Goal: Complete application form

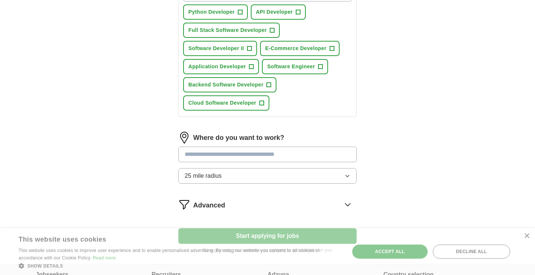
scroll to position [357, 0]
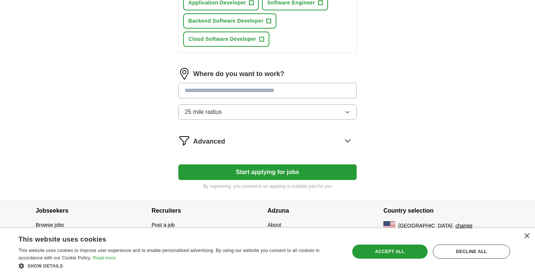
click at [281, 170] on button "Start applying for jobs" at bounding box center [267, 172] width 178 height 16
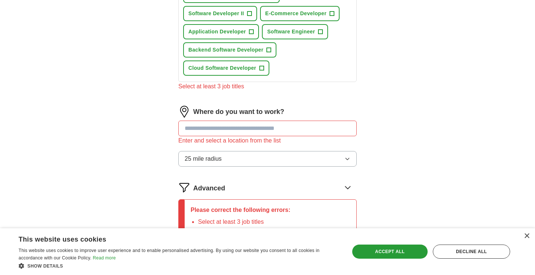
scroll to position [325, 0]
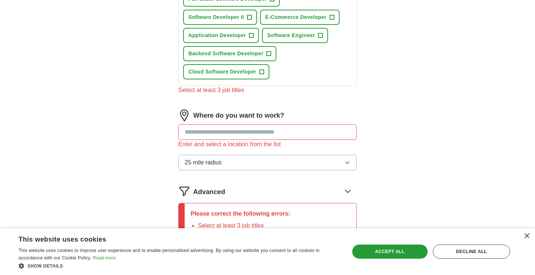
click at [271, 130] on input "text" at bounding box center [267, 132] width 178 height 16
type input "***"
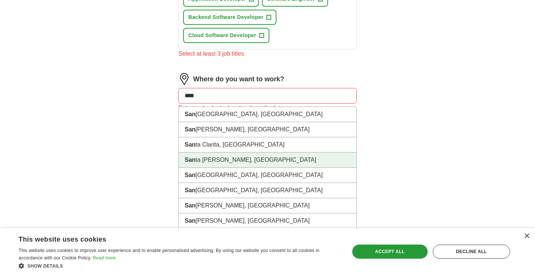
scroll to position [362, 0]
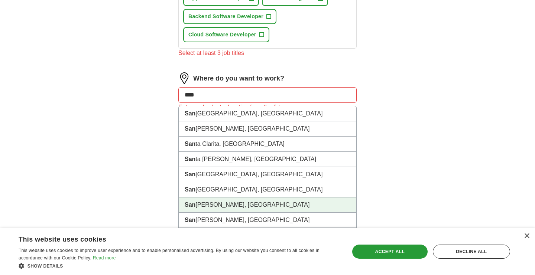
click at [212, 209] on li "[GEOGRAPHIC_DATA], [GEOGRAPHIC_DATA]" at bounding box center [267, 204] width 177 height 15
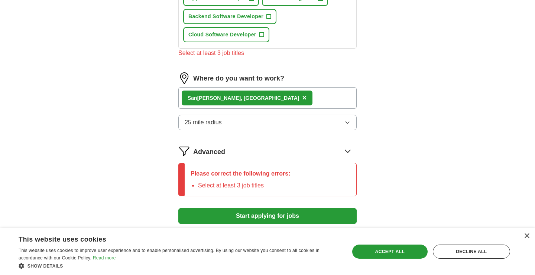
click at [247, 100] on div "[GEOGRAPHIC_DATA], [GEOGRAPHIC_DATA] ×" at bounding box center [267, 98] width 178 height 22
click at [270, 213] on button "Start applying for jobs" at bounding box center [267, 216] width 178 height 16
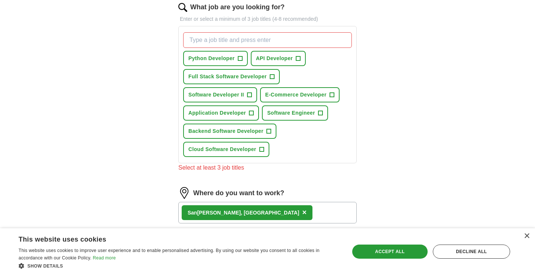
scroll to position [247, 0]
click at [224, 62] on span "Python Developer" at bounding box center [211, 59] width 46 height 8
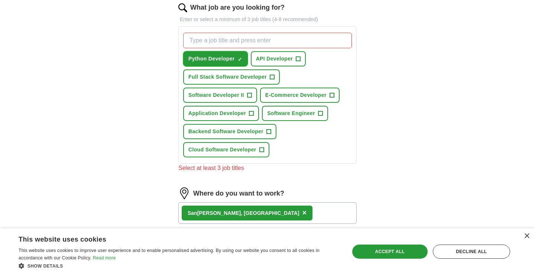
click at [224, 62] on span "Python Developer" at bounding box center [211, 59] width 46 height 8
click at [224, 97] on span "Software Developer II" at bounding box center [216, 95] width 56 height 8
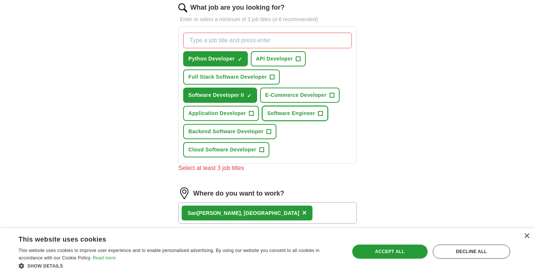
click at [278, 110] on span "Software Engineer" at bounding box center [291, 114] width 48 height 8
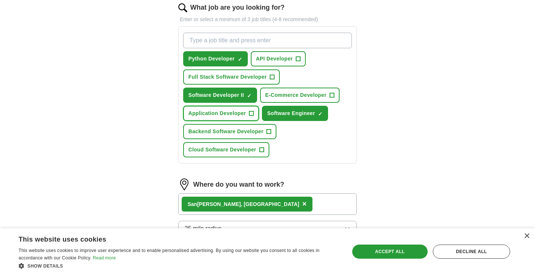
click at [233, 112] on span "Application Developer" at bounding box center [217, 114] width 58 height 8
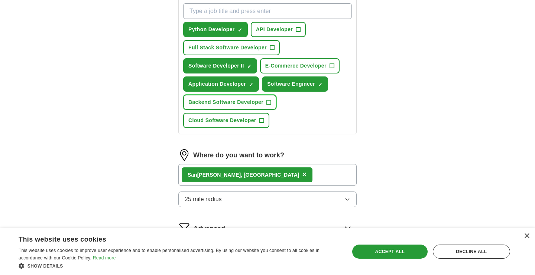
click at [229, 101] on span "Backend Software Developer" at bounding box center [225, 102] width 75 height 8
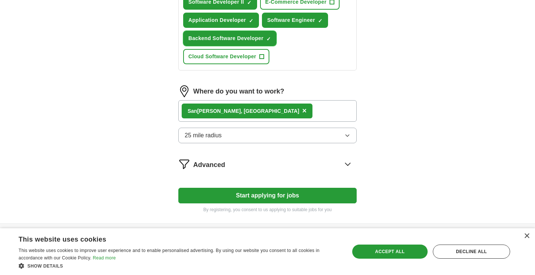
scroll to position [363, 0]
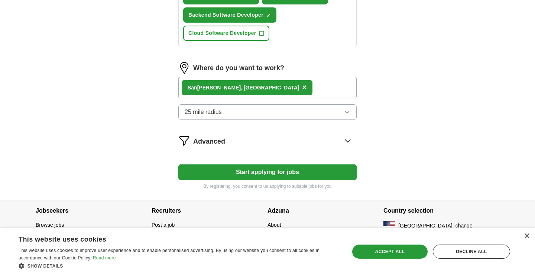
click at [301, 167] on button "Start applying for jobs" at bounding box center [267, 172] width 178 height 16
select select "**"
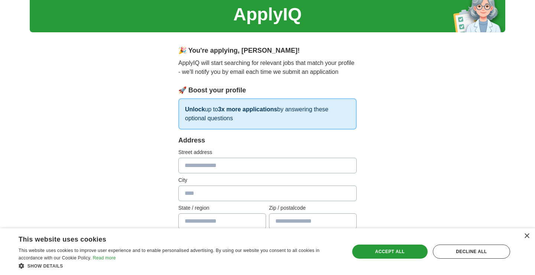
scroll to position [40, 0]
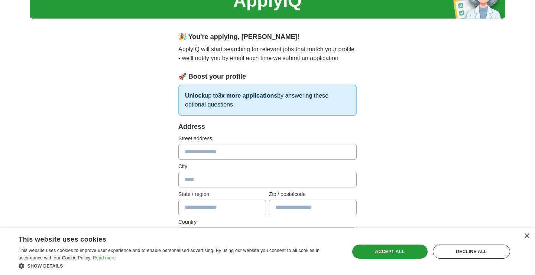
click at [233, 149] on input "text" at bounding box center [267, 152] width 178 height 16
type input "**********"
click at [215, 177] on input "text" at bounding box center [267, 180] width 178 height 16
type input "********"
click at [211, 205] on input "text" at bounding box center [222, 208] width 88 height 16
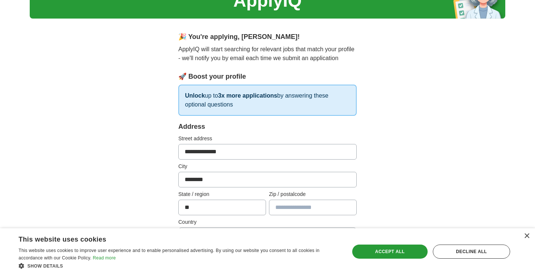
type input "**"
click at [280, 208] on input "text" at bounding box center [313, 208] width 88 height 16
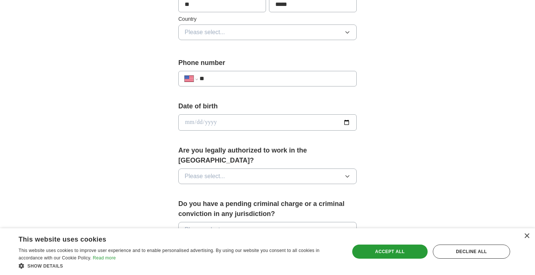
scroll to position [244, 0]
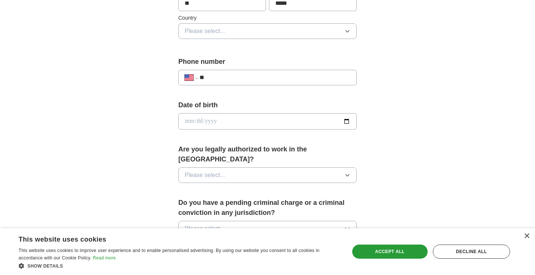
type input "*****"
click at [241, 167] on button "Please select..." at bounding box center [267, 175] width 178 height 16
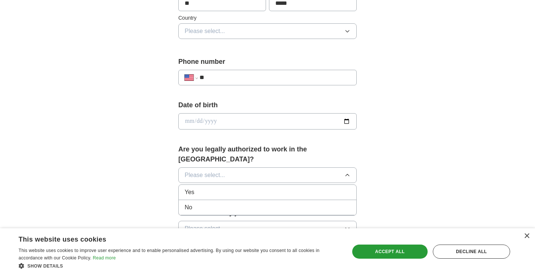
click at [204, 188] on div "Yes" at bounding box center [267, 192] width 166 height 9
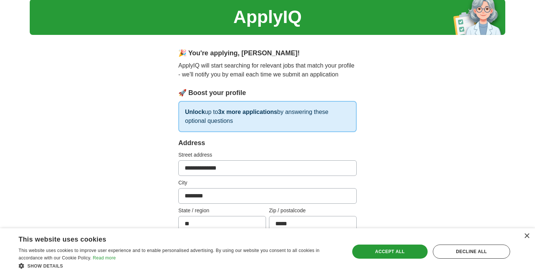
scroll to position [23, 0]
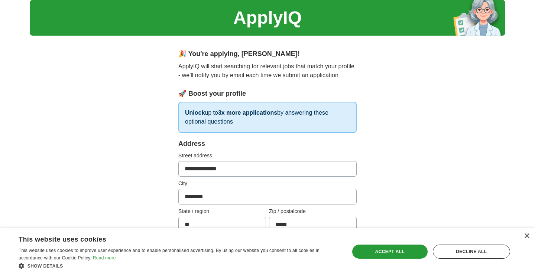
click at [237, 167] on input "**********" at bounding box center [267, 169] width 178 height 16
type input "*"
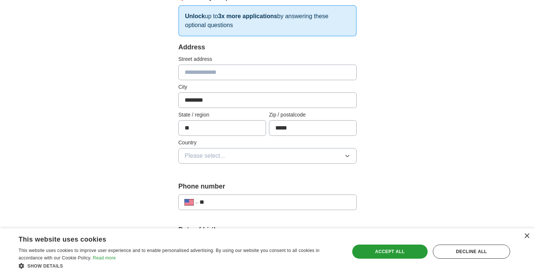
scroll to position [123, 0]
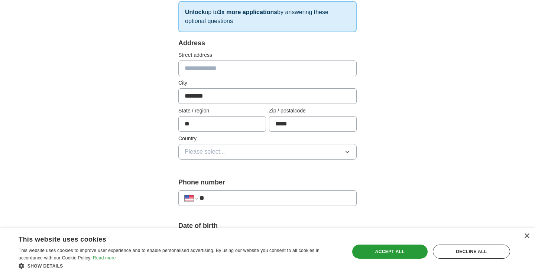
click at [239, 153] on button "Please select..." at bounding box center [267, 152] width 178 height 16
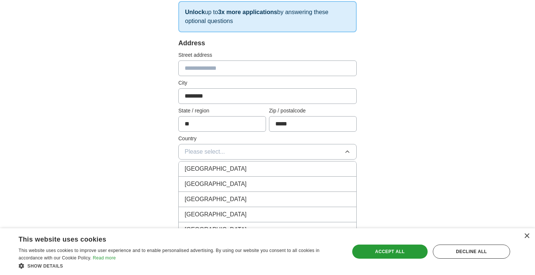
click at [208, 183] on span "[GEOGRAPHIC_DATA]" at bounding box center [215, 184] width 62 height 9
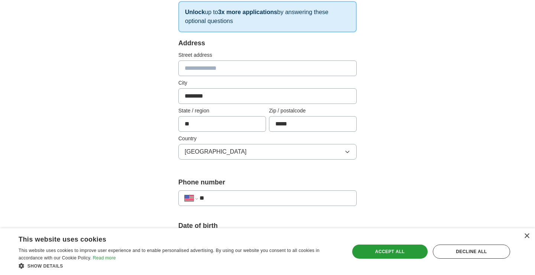
click at [216, 200] on input "**" at bounding box center [274, 198] width 151 height 9
click at [220, 197] on input "**********" at bounding box center [274, 198] width 151 height 9
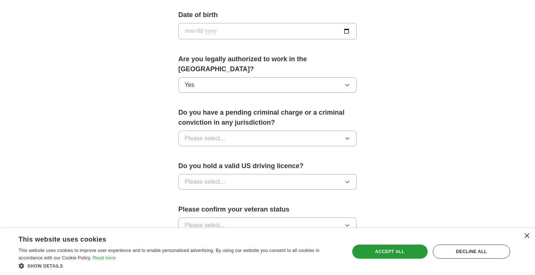
scroll to position [339, 0]
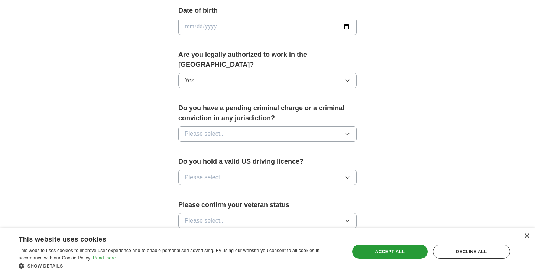
type input "**********"
click at [238, 126] on button "Please select..." at bounding box center [267, 134] width 178 height 16
click at [206, 162] on div "No" at bounding box center [267, 166] width 166 height 9
click at [215, 173] on span "Please select..." at bounding box center [204, 177] width 40 height 9
click at [200, 205] on div "No" at bounding box center [267, 209] width 166 height 9
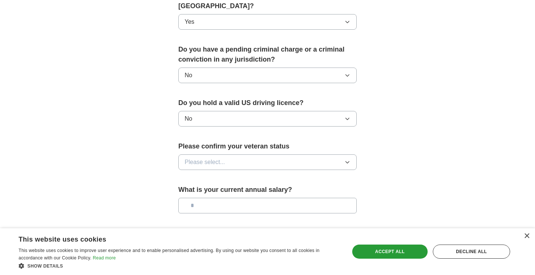
scroll to position [398, 0]
click at [206, 157] on span "Please select..." at bounding box center [204, 161] width 40 height 9
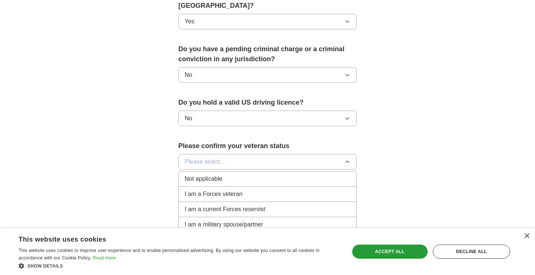
click at [210, 174] on span "Not applicable" at bounding box center [202, 178] width 37 height 9
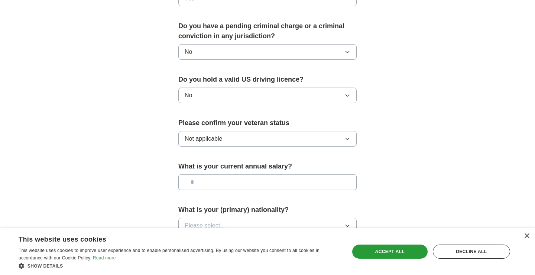
scroll to position [434, 0]
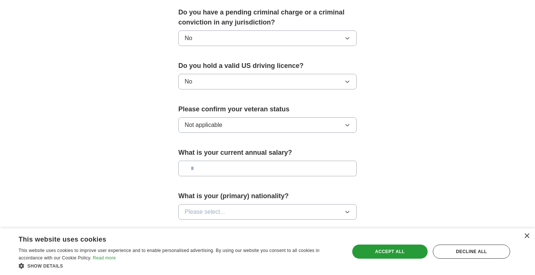
click at [208, 161] on input "text" at bounding box center [267, 169] width 178 height 16
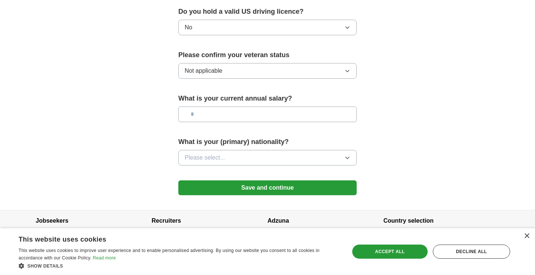
click at [230, 180] on button "Save and continue" at bounding box center [267, 187] width 178 height 15
